Goal: Task Accomplishment & Management: Complete application form

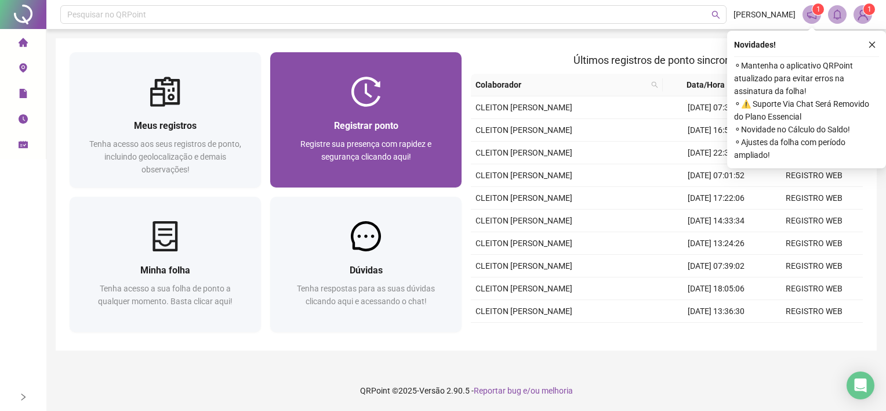
click at [313, 113] on div "Registrar ponto Registre sua presença com rapidez e segurança clicando aqui!" at bounding box center [365, 147] width 191 height 81
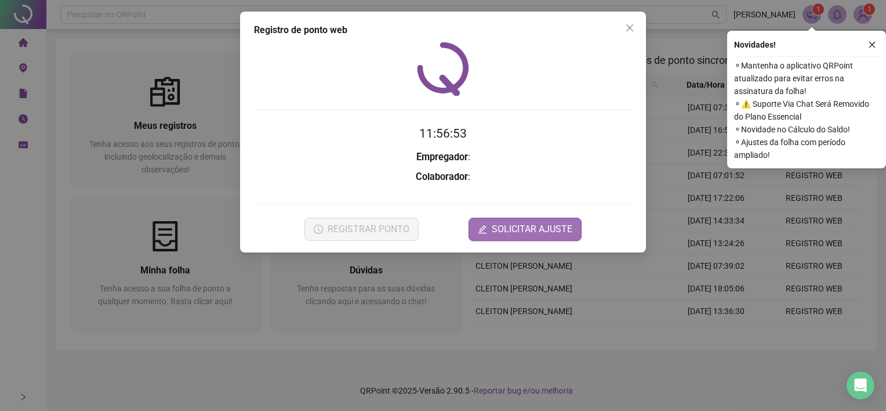
click at [483, 229] on icon "edit" at bounding box center [483, 229] width 8 height 8
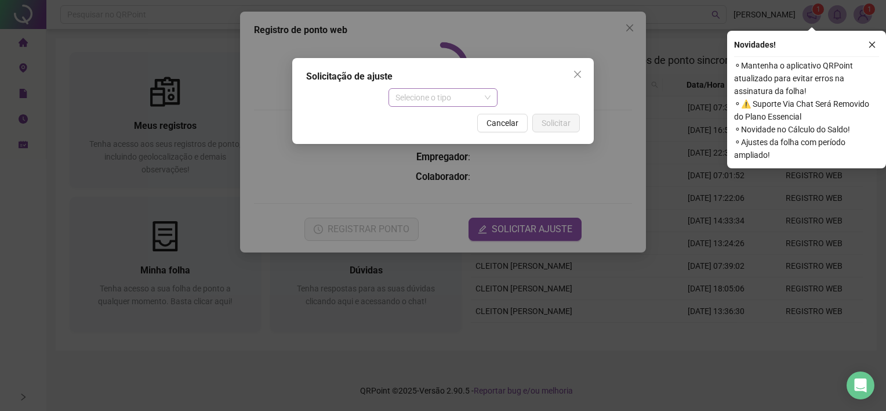
click at [482, 100] on span "Selecione o tipo" at bounding box center [444, 97] width 96 height 17
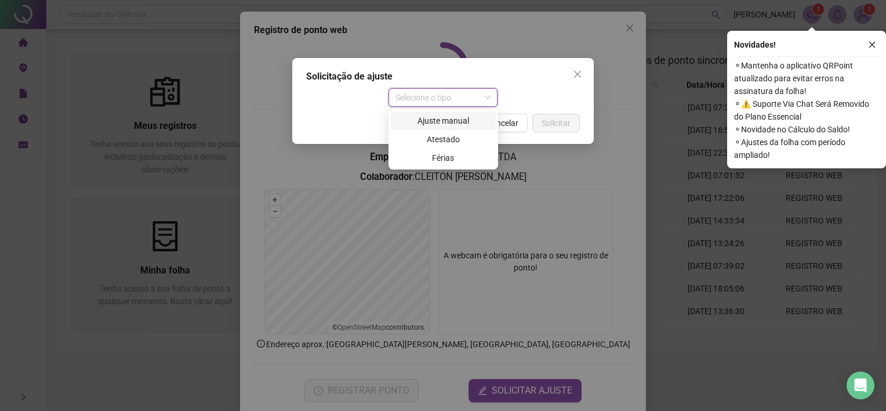
click at [446, 122] on div "Ajuste manual" at bounding box center [443, 120] width 91 height 13
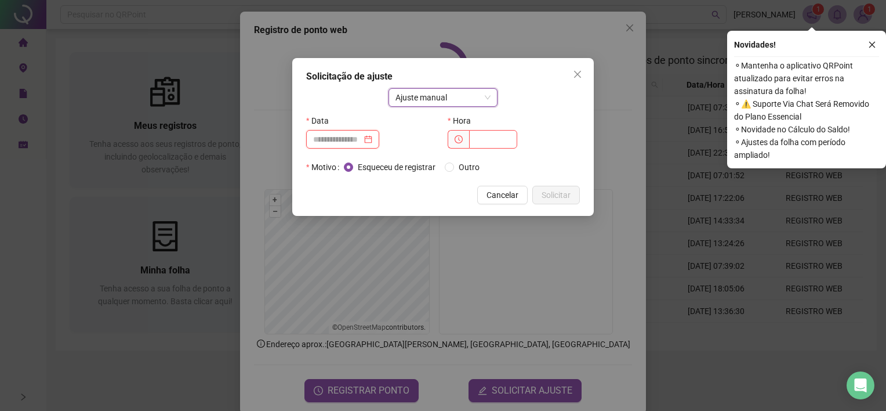
click at [350, 140] on input at bounding box center [337, 139] width 49 height 13
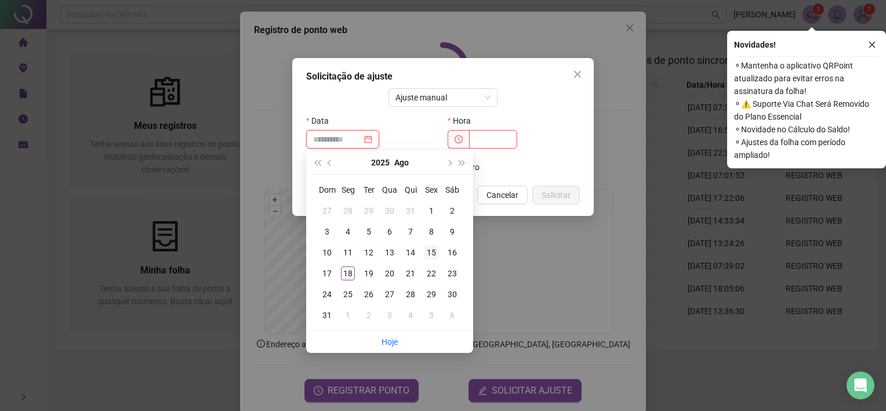
type input "**********"
click at [430, 254] on div "15" at bounding box center [432, 252] width 14 height 14
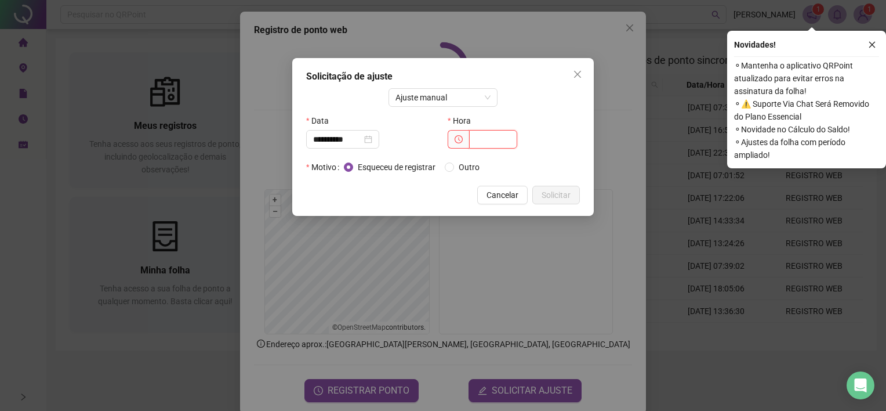
click at [477, 136] on input "text" at bounding box center [493, 139] width 48 height 19
type input "*****"
drag, startPoint x: 559, startPoint y: 194, endPoint x: 562, endPoint y: 202, distance: 8.6
click at [562, 202] on button "Solicitar" at bounding box center [557, 195] width 48 height 19
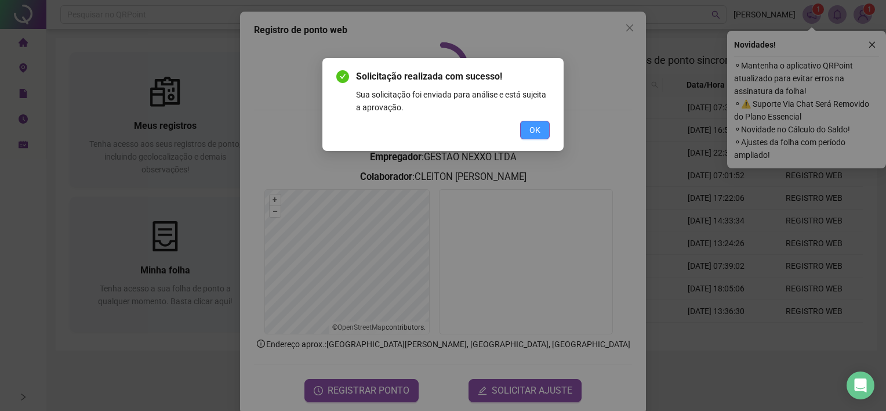
click at [527, 134] on button "OK" at bounding box center [535, 130] width 30 height 19
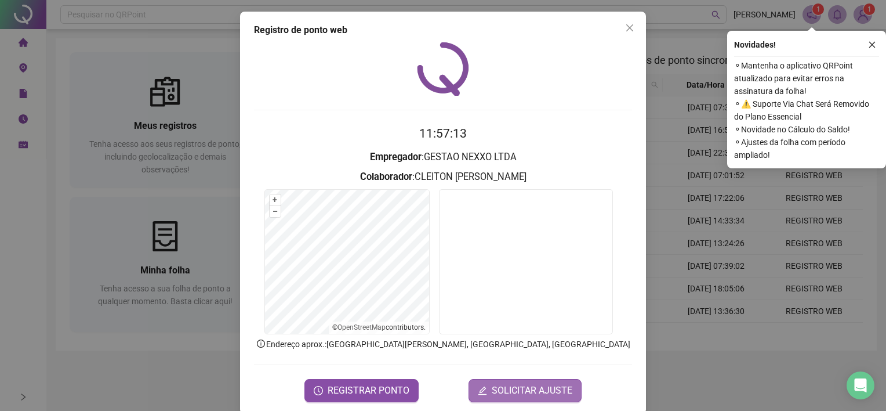
click at [481, 394] on button "SOLICITAR AJUSTE" at bounding box center [525, 390] width 113 height 23
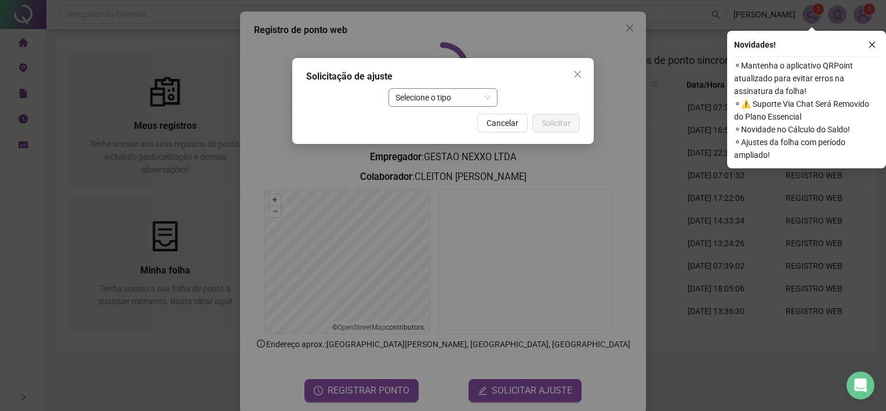
click at [447, 97] on span "Selecione o tipo" at bounding box center [444, 97] width 96 height 17
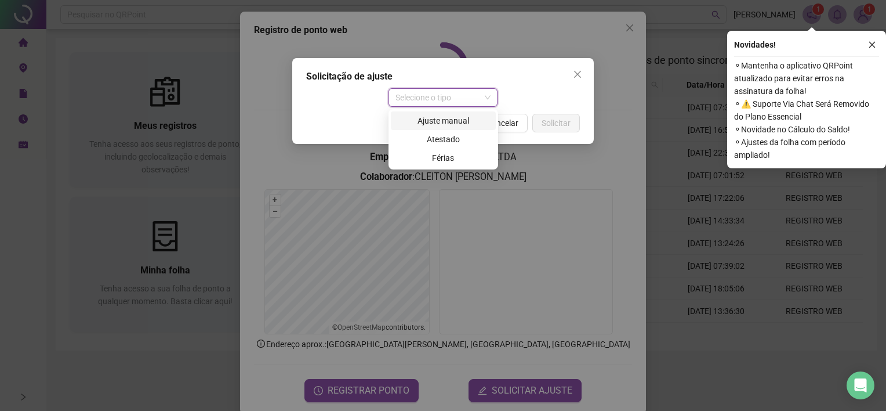
click at [444, 123] on div "Ajuste manual" at bounding box center [443, 120] width 91 height 13
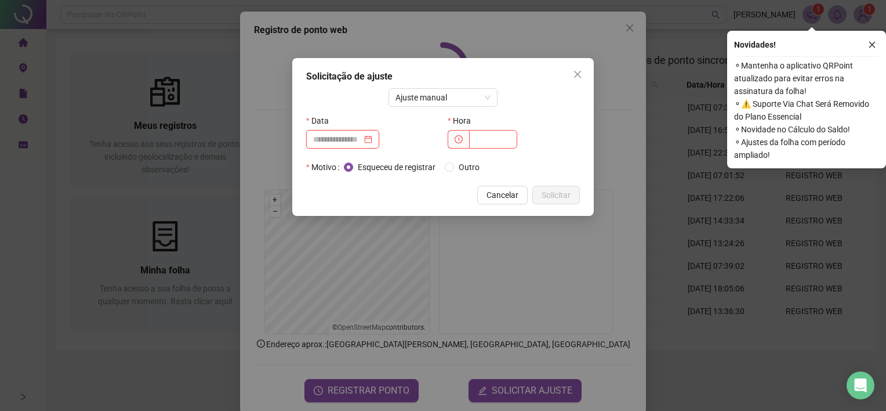
click at [348, 139] on input at bounding box center [337, 139] width 49 height 13
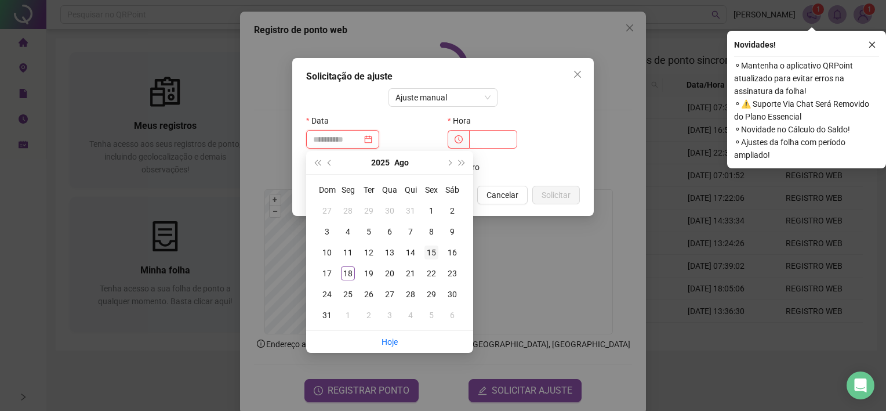
type input "**********"
click at [430, 255] on div "15" at bounding box center [432, 252] width 14 height 14
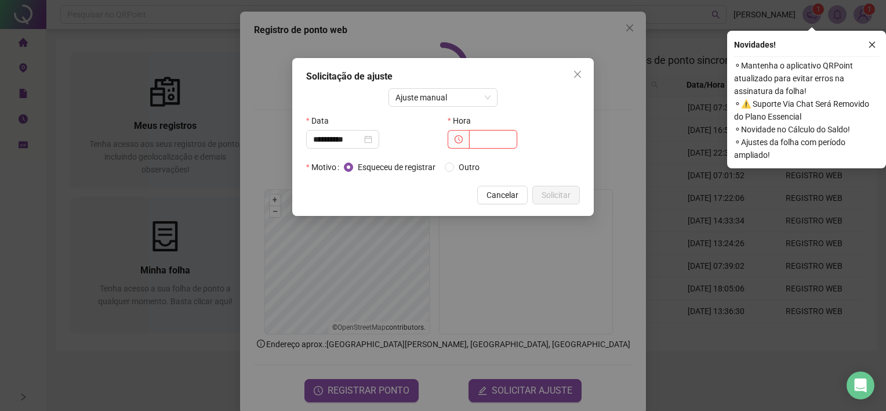
click at [480, 141] on input "text" at bounding box center [493, 139] width 48 height 19
type input "*****"
click at [549, 193] on span "Solicitar" at bounding box center [556, 195] width 29 height 13
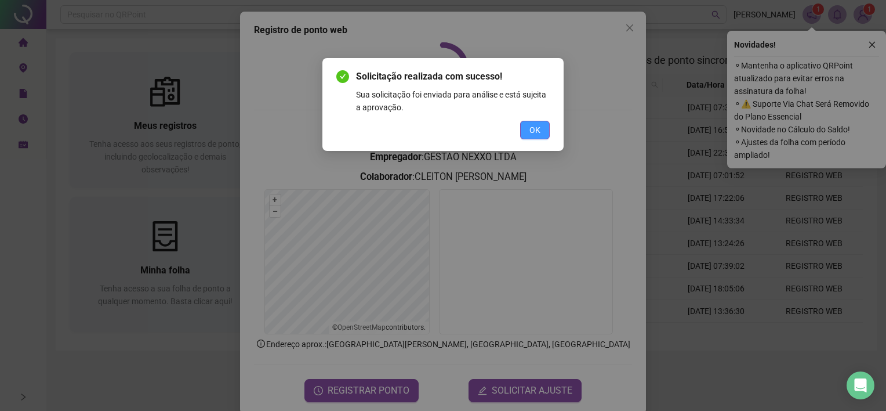
click at [537, 130] on span "OK" at bounding box center [535, 130] width 11 height 13
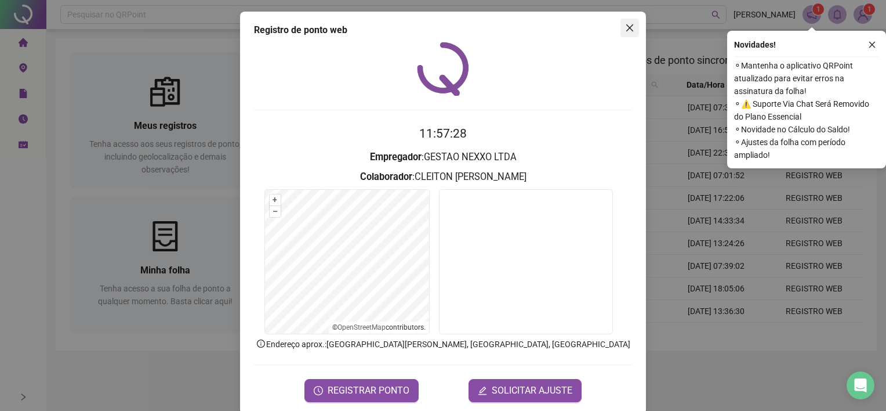
click at [627, 28] on icon "close" at bounding box center [630, 27] width 7 height 7
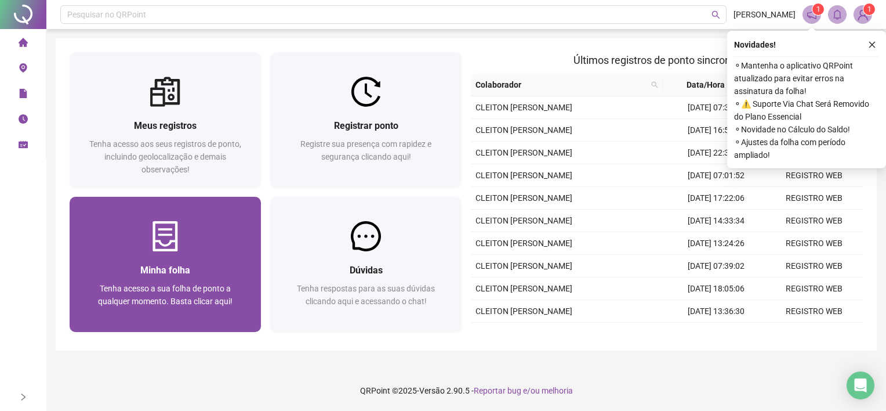
click at [216, 253] on div "Minha folha Tenha acesso a sua folha de ponto a qualquer momento. Basta clicar …" at bounding box center [165, 291] width 191 height 81
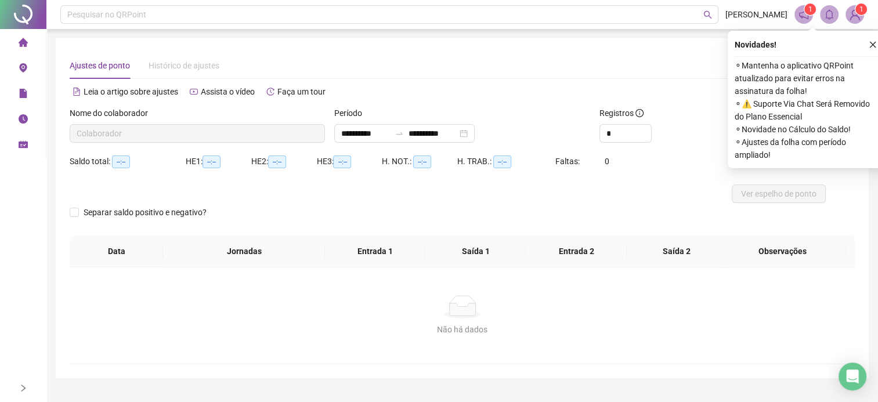
type input "**********"
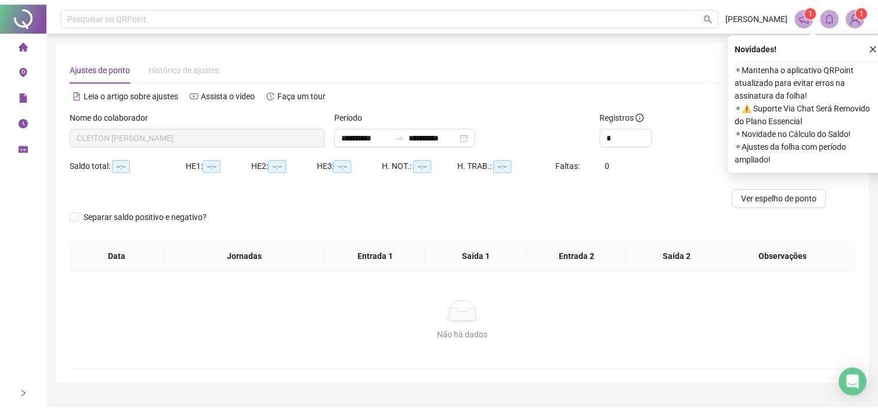
scroll to position [17, 0]
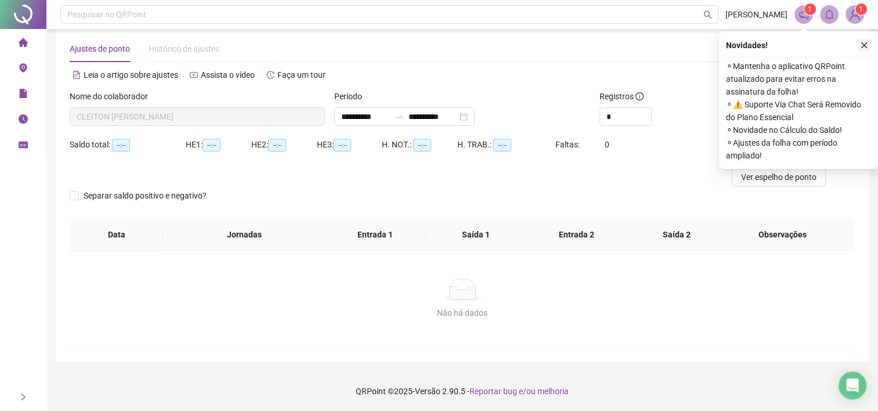
click at [863, 42] on icon "close" at bounding box center [864, 45] width 8 height 8
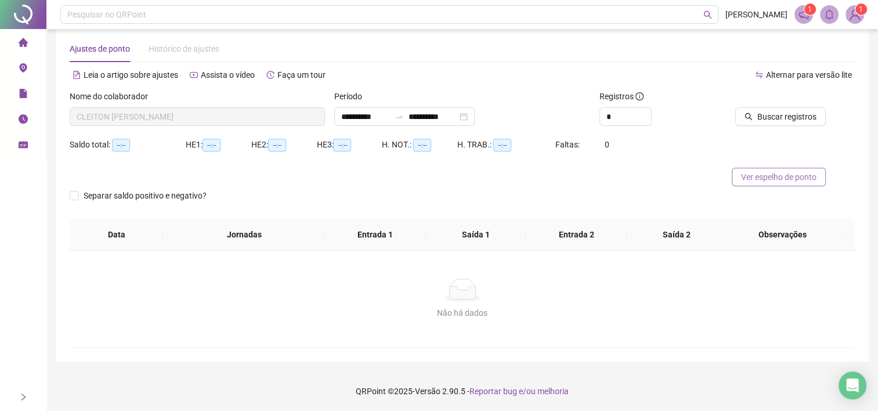
click at [808, 176] on span "Ver espelho de ponto" at bounding box center [778, 177] width 75 height 13
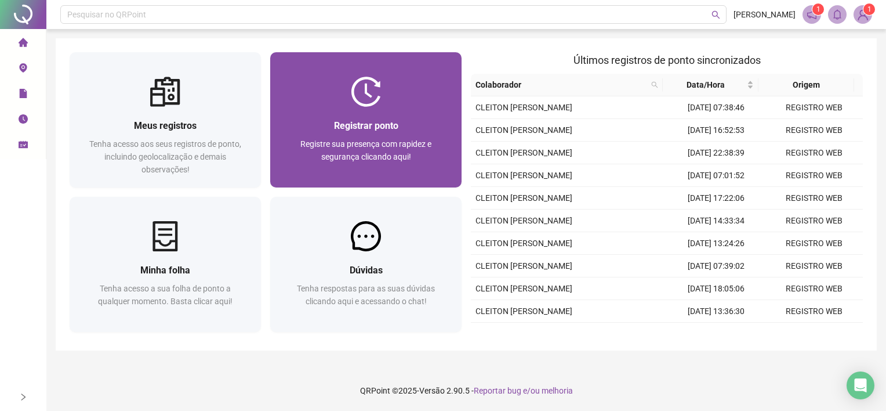
click at [343, 140] on span "Registre sua presença com rapidez e segurança clicando aqui!" at bounding box center [366, 150] width 131 height 22
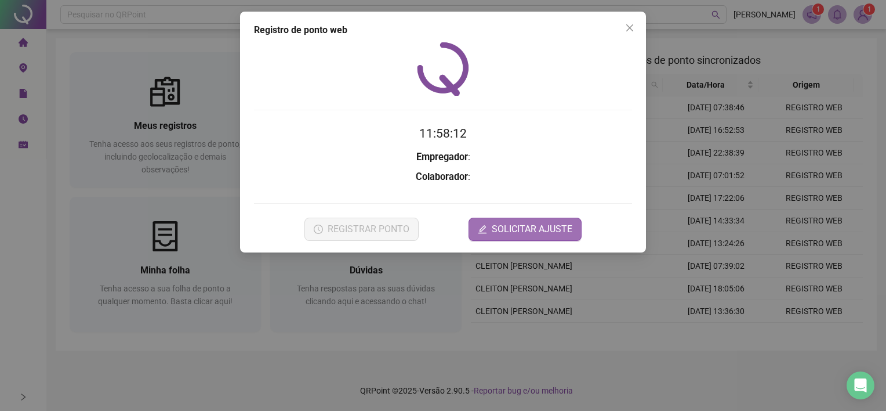
click at [498, 228] on span "SOLICITAR AJUSTE" at bounding box center [532, 229] width 81 height 14
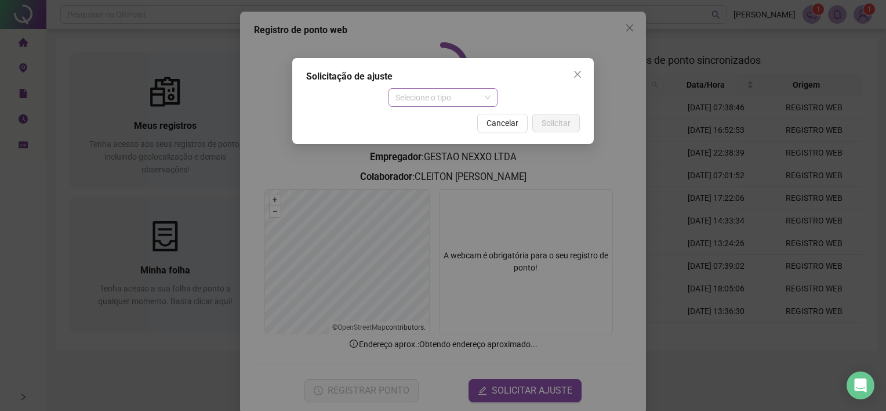
click at [487, 96] on span "Selecione o tipo" at bounding box center [444, 97] width 96 height 17
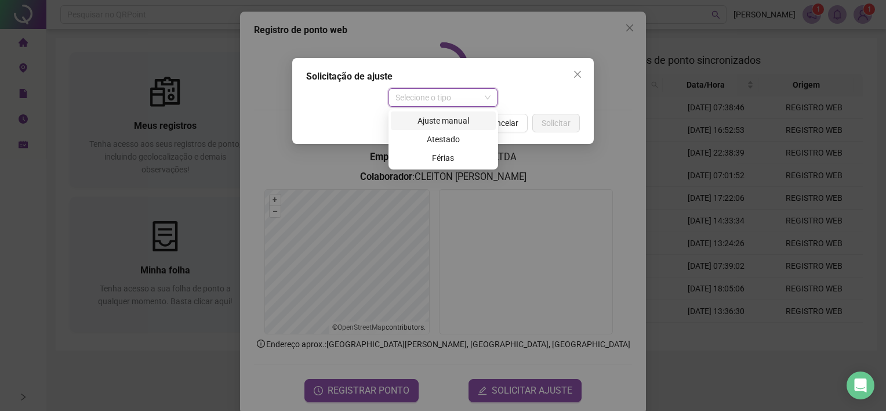
click at [444, 117] on div "Ajuste manual" at bounding box center [443, 120] width 91 height 13
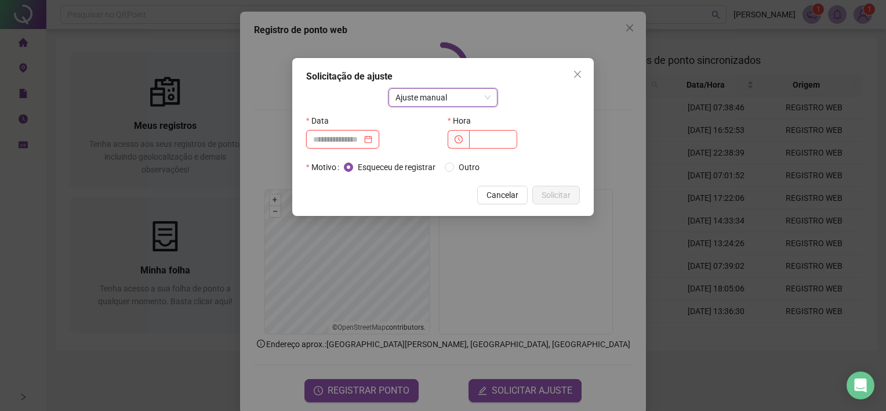
click at [356, 135] on input at bounding box center [337, 139] width 49 height 13
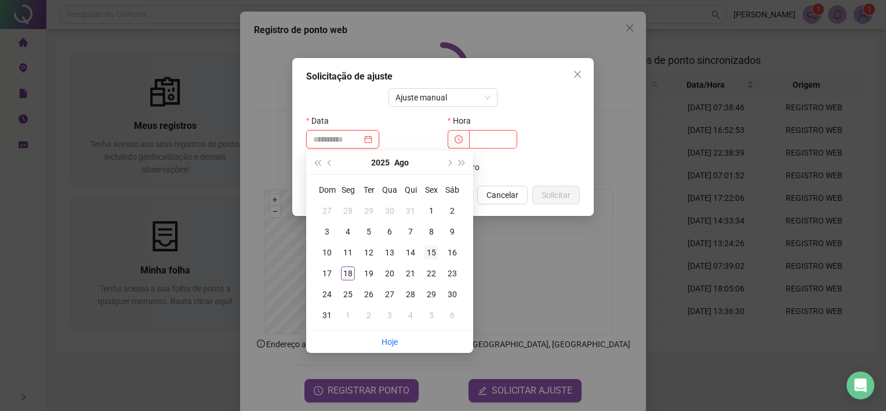
type input "**********"
click at [429, 254] on div "15" at bounding box center [432, 252] width 14 height 14
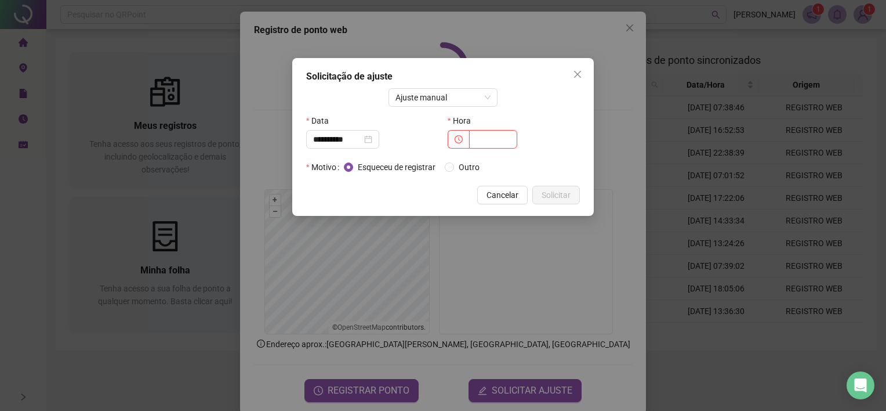
click at [480, 137] on input "text" at bounding box center [493, 139] width 48 height 19
type input "*****"
click at [566, 192] on span "Solicitar" at bounding box center [556, 195] width 29 height 13
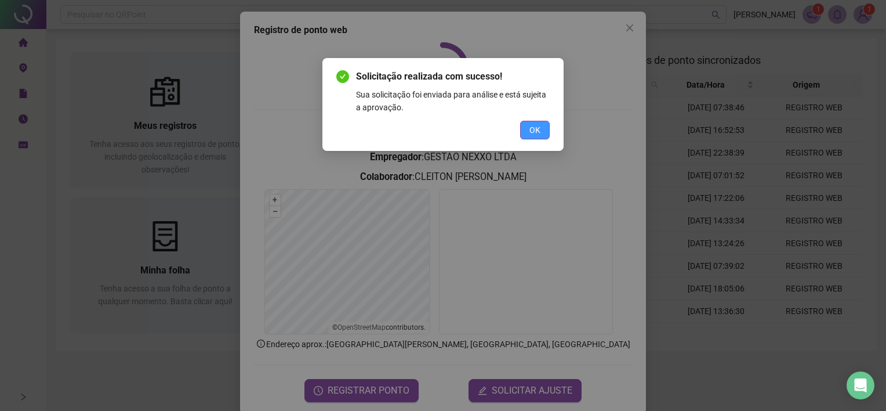
click at [535, 125] on span "OK" at bounding box center [535, 130] width 11 height 13
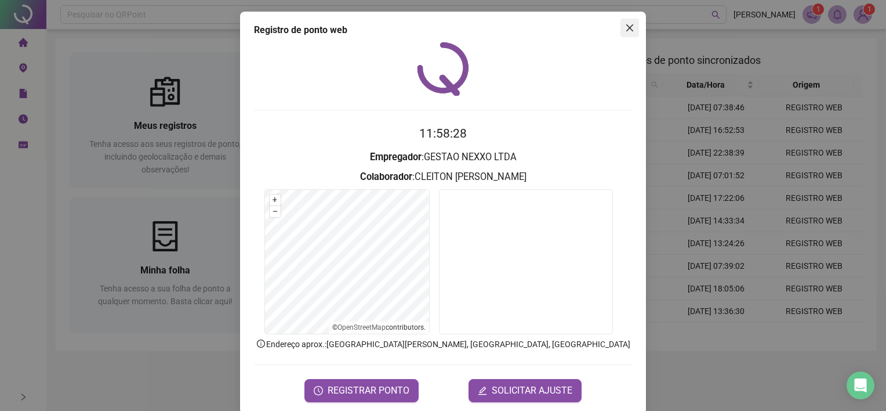
click at [631, 24] on span "Close" at bounding box center [630, 27] width 19 height 9
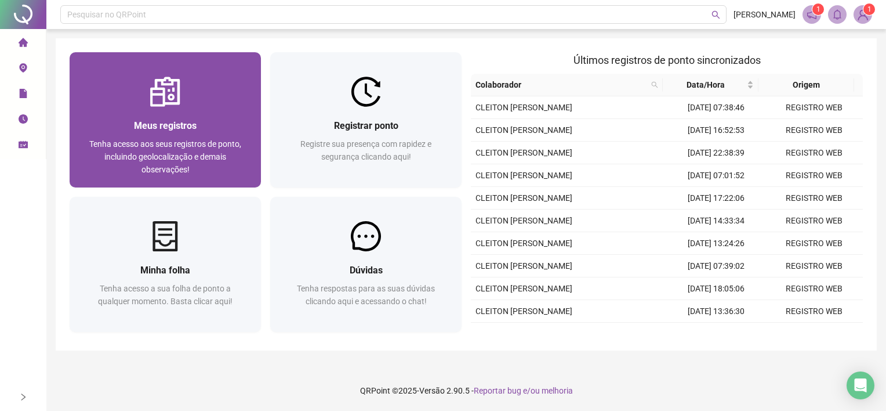
click at [197, 137] on div "Tenha acesso aos seus registros de ponto, incluindo geolocalização e demais obs…" at bounding box center [166, 156] width 164 height 38
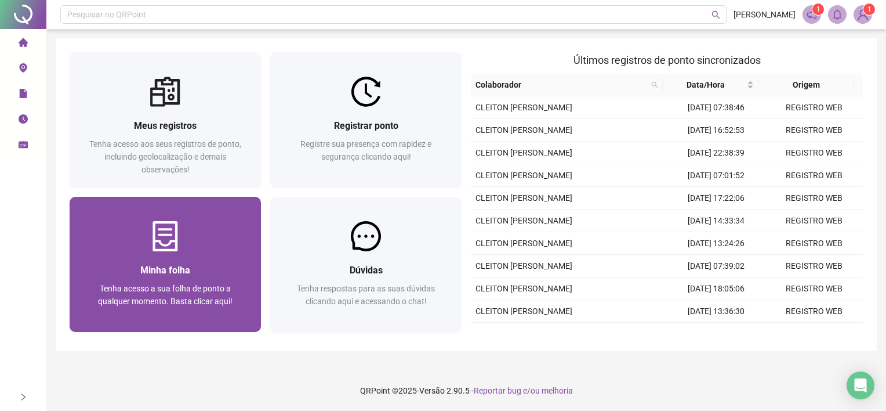
click at [246, 248] on div at bounding box center [165, 236] width 191 height 30
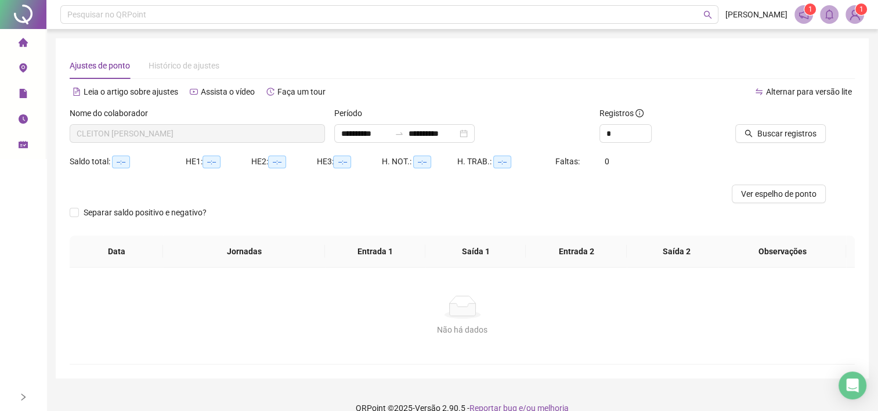
type input "**********"
click at [806, 197] on span "Ver espelho de ponto" at bounding box center [778, 193] width 75 height 13
click at [19, 42] on icon "home" at bounding box center [22, 42] width 9 height 9
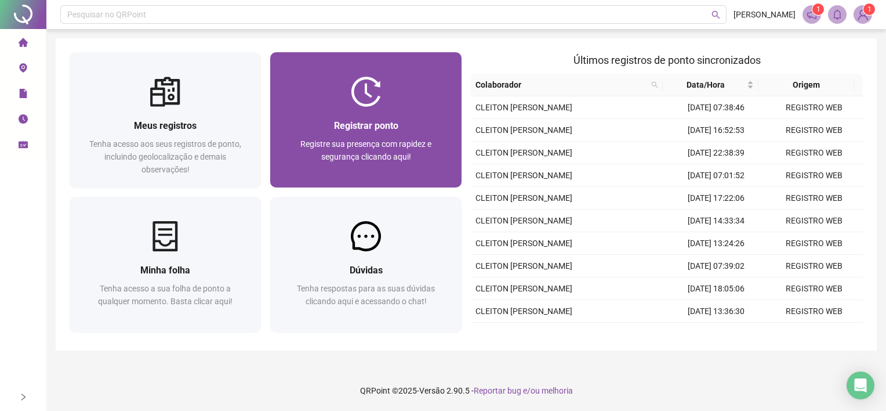
click at [401, 156] on span "Registre sua presença com rapidez e segurança clicando aqui!" at bounding box center [366, 150] width 131 height 22
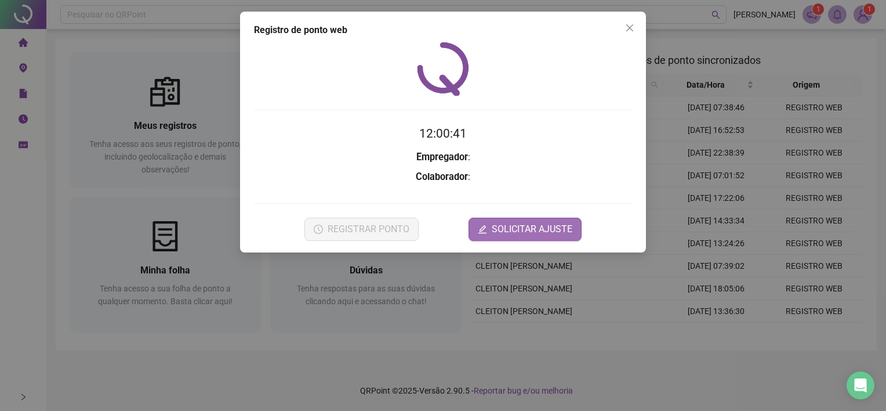
click at [515, 232] on span "SOLICITAR AJUSTE" at bounding box center [532, 229] width 81 height 14
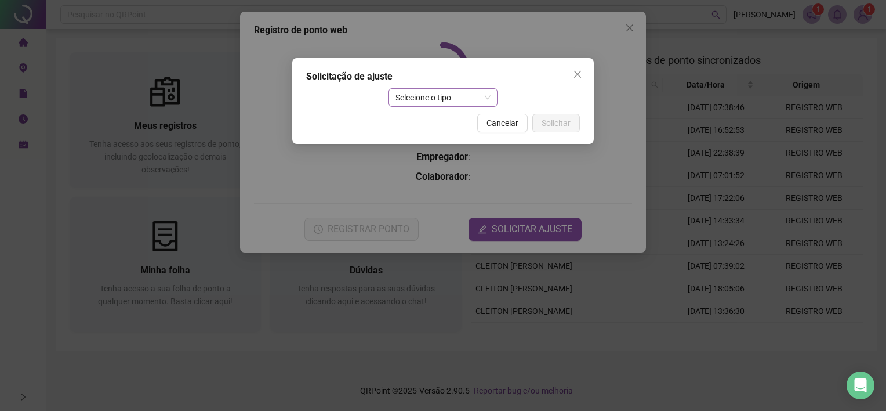
click at [479, 97] on span "Selecione o tipo" at bounding box center [444, 97] width 96 height 17
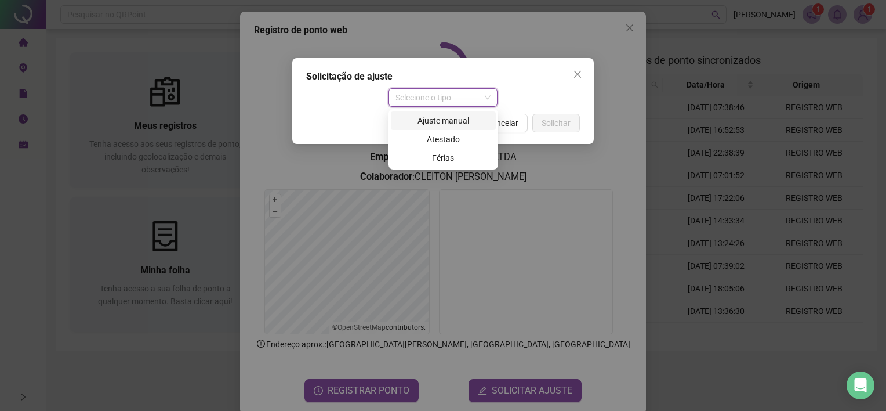
click at [466, 122] on div "Ajuste manual" at bounding box center [443, 120] width 91 height 13
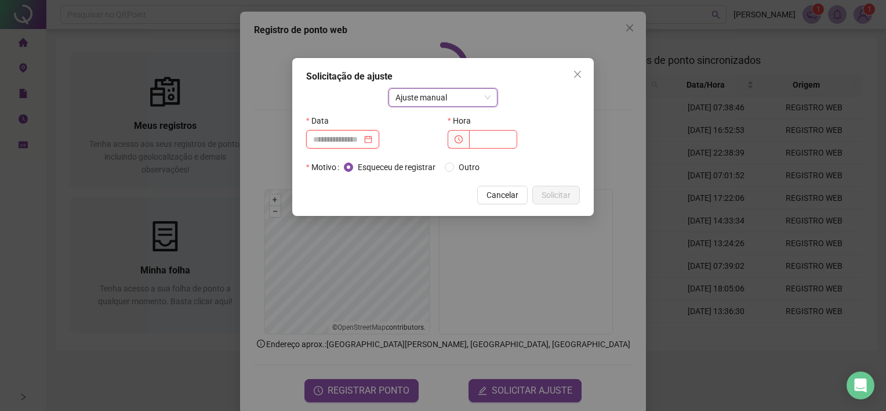
click at [353, 139] on input at bounding box center [337, 139] width 49 height 13
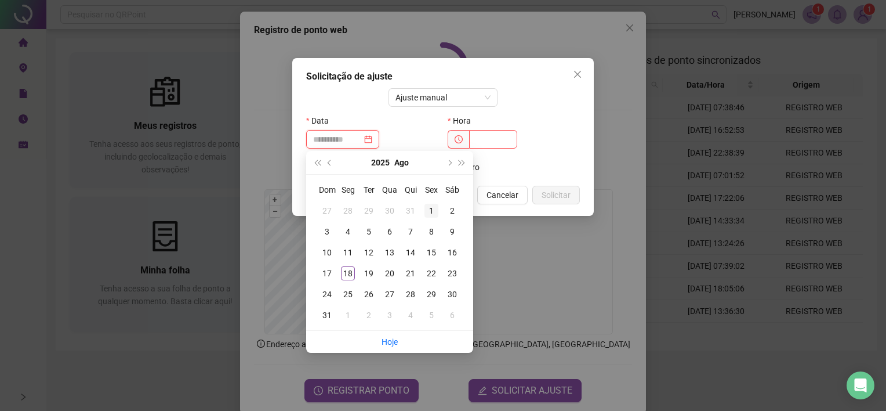
type input "**********"
click at [413, 251] on div "14" at bounding box center [411, 252] width 14 height 14
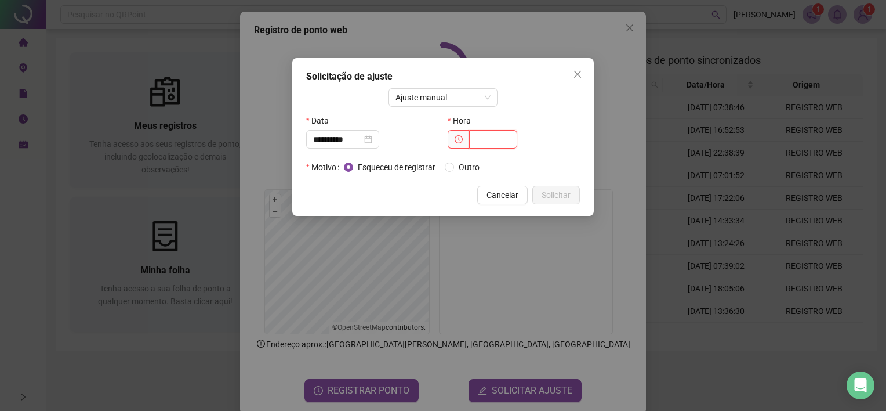
click at [487, 140] on input "text" at bounding box center [493, 139] width 48 height 19
type input "*****"
click at [462, 171] on span "Outro" at bounding box center [469, 167] width 30 height 13
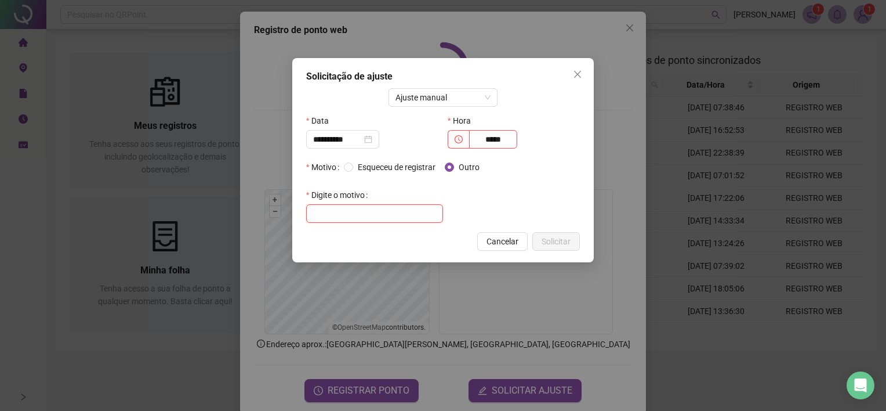
click at [348, 205] on input "text" at bounding box center [374, 213] width 137 height 19
type input "**********"
click at [558, 244] on span "Solicitar" at bounding box center [556, 241] width 29 height 13
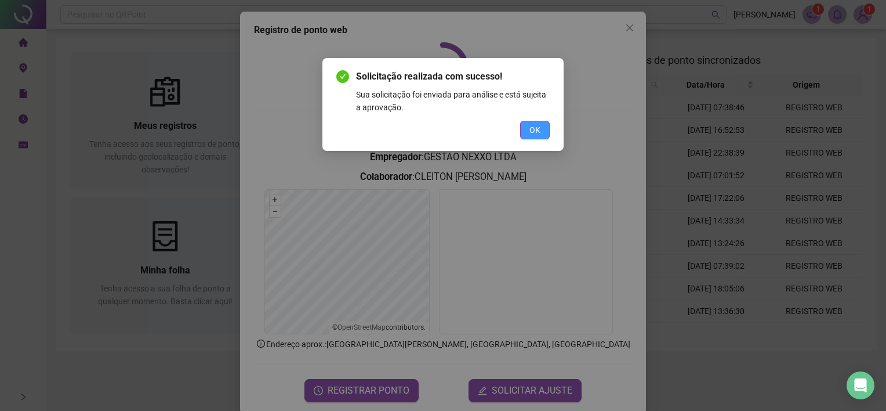
click at [527, 133] on button "OK" at bounding box center [535, 130] width 30 height 19
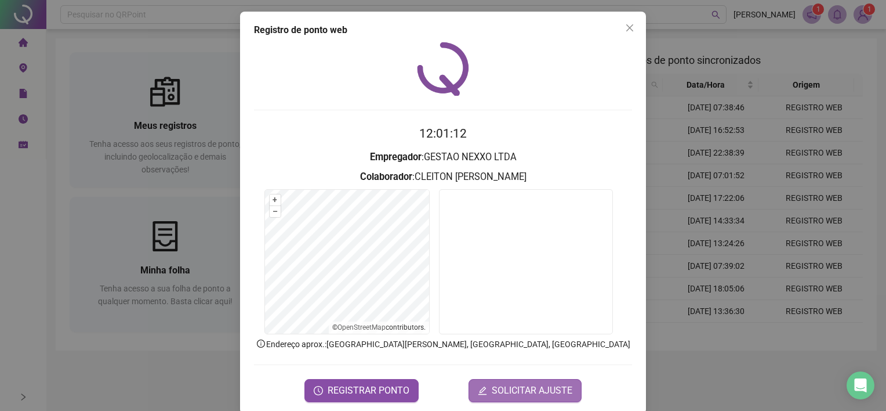
click at [492, 389] on span "SOLICITAR AJUSTE" at bounding box center [532, 390] width 81 height 14
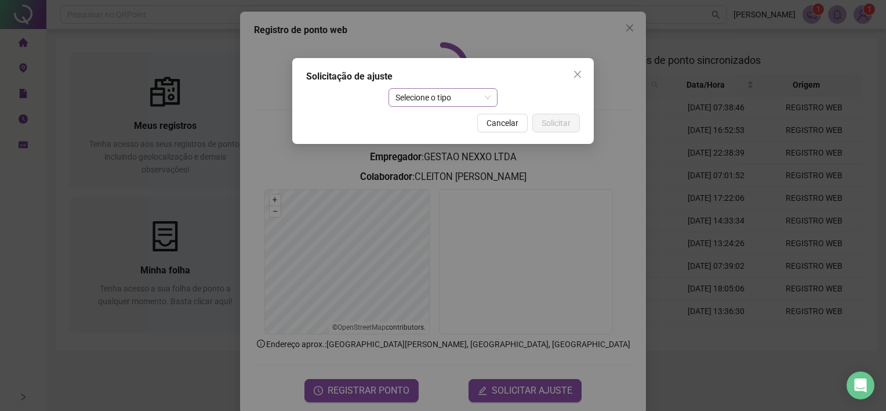
click at [483, 101] on span "Selecione o tipo" at bounding box center [444, 97] width 96 height 17
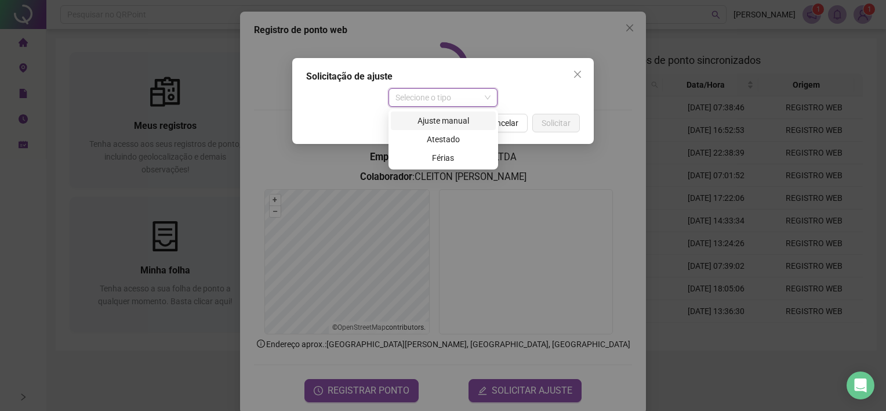
click at [447, 115] on div "Ajuste manual" at bounding box center [443, 120] width 91 height 13
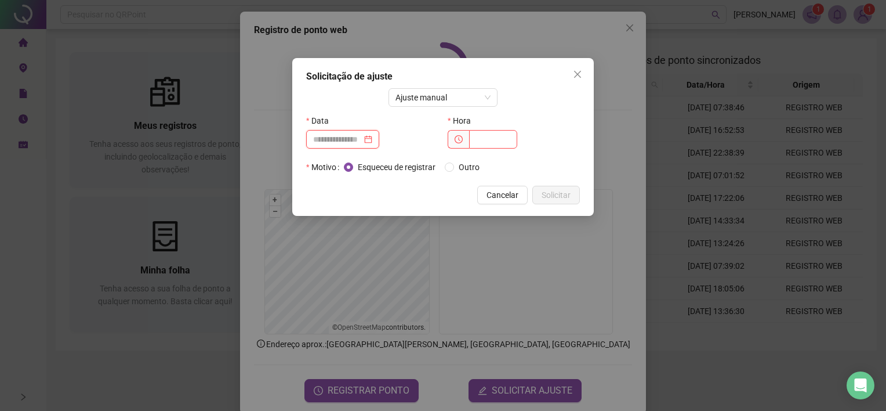
click at [350, 142] on input at bounding box center [337, 139] width 49 height 13
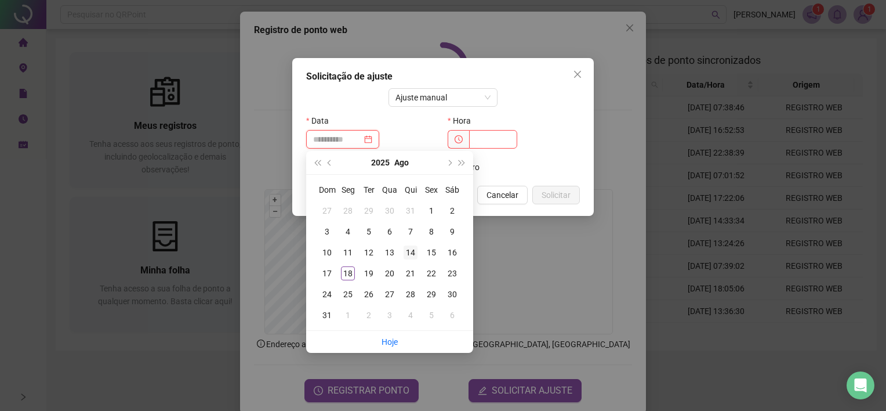
type input "**********"
click at [408, 251] on div "14" at bounding box center [411, 252] width 14 height 14
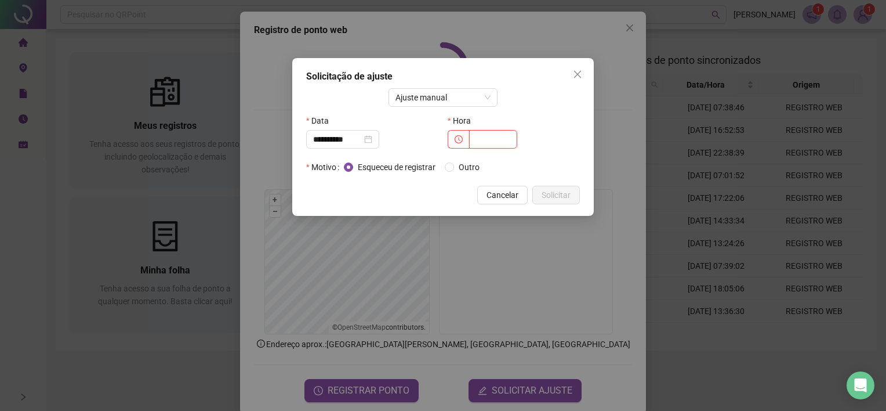
click at [488, 136] on input "text" at bounding box center [493, 139] width 48 height 19
type input "*****"
click at [548, 188] on button "Solicitar" at bounding box center [557, 195] width 48 height 19
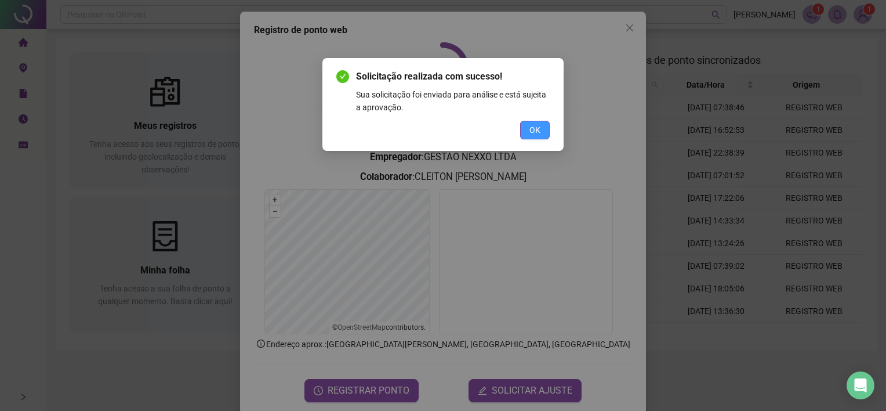
click at [540, 131] on span "OK" at bounding box center [535, 130] width 11 height 13
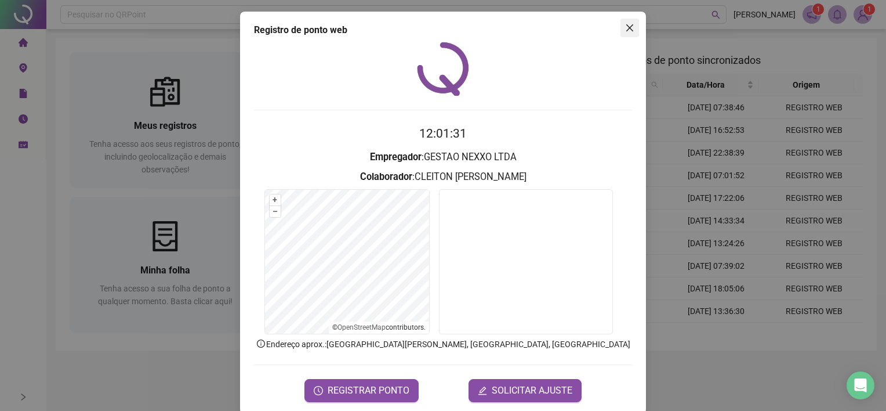
click at [632, 28] on span "Close" at bounding box center [630, 27] width 19 height 9
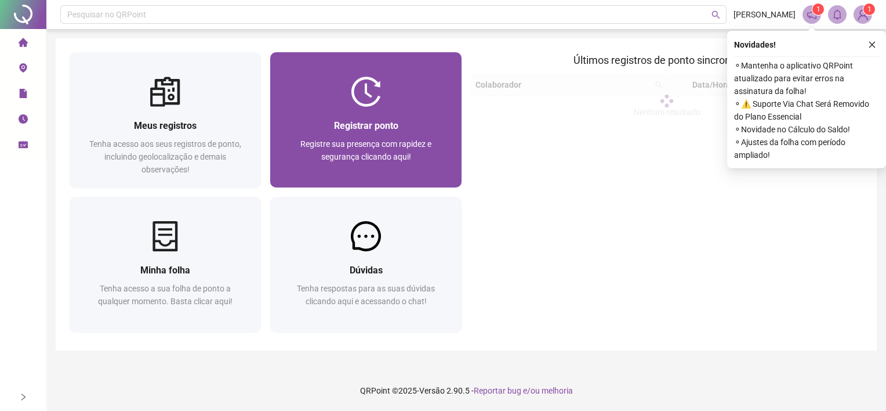
click at [401, 114] on div "Registrar ponto Registre sua presença com rapidez e segurança clicando aqui!" at bounding box center [365, 147] width 191 height 81
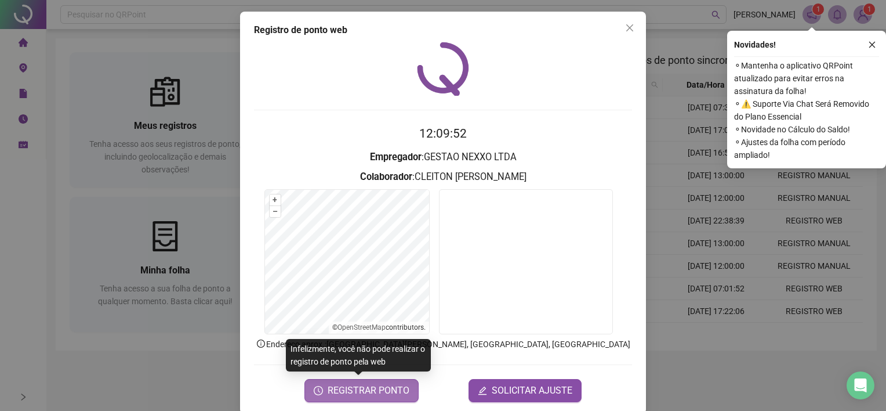
click at [360, 392] on span "REGISTRAR PONTO" at bounding box center [369, 390] width 82 height 14
